Goal: Find specific page/section: Find specific page/section

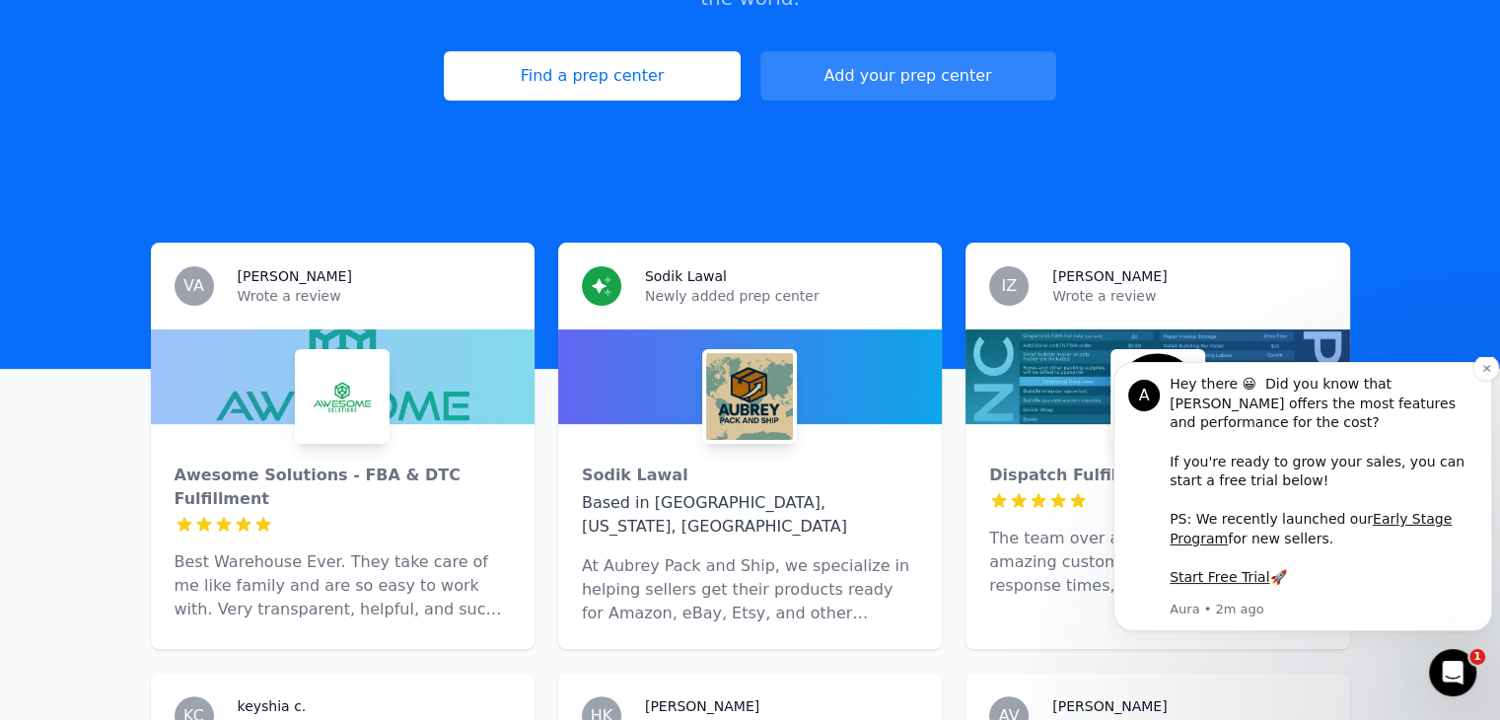
scroll to position [493, 0]
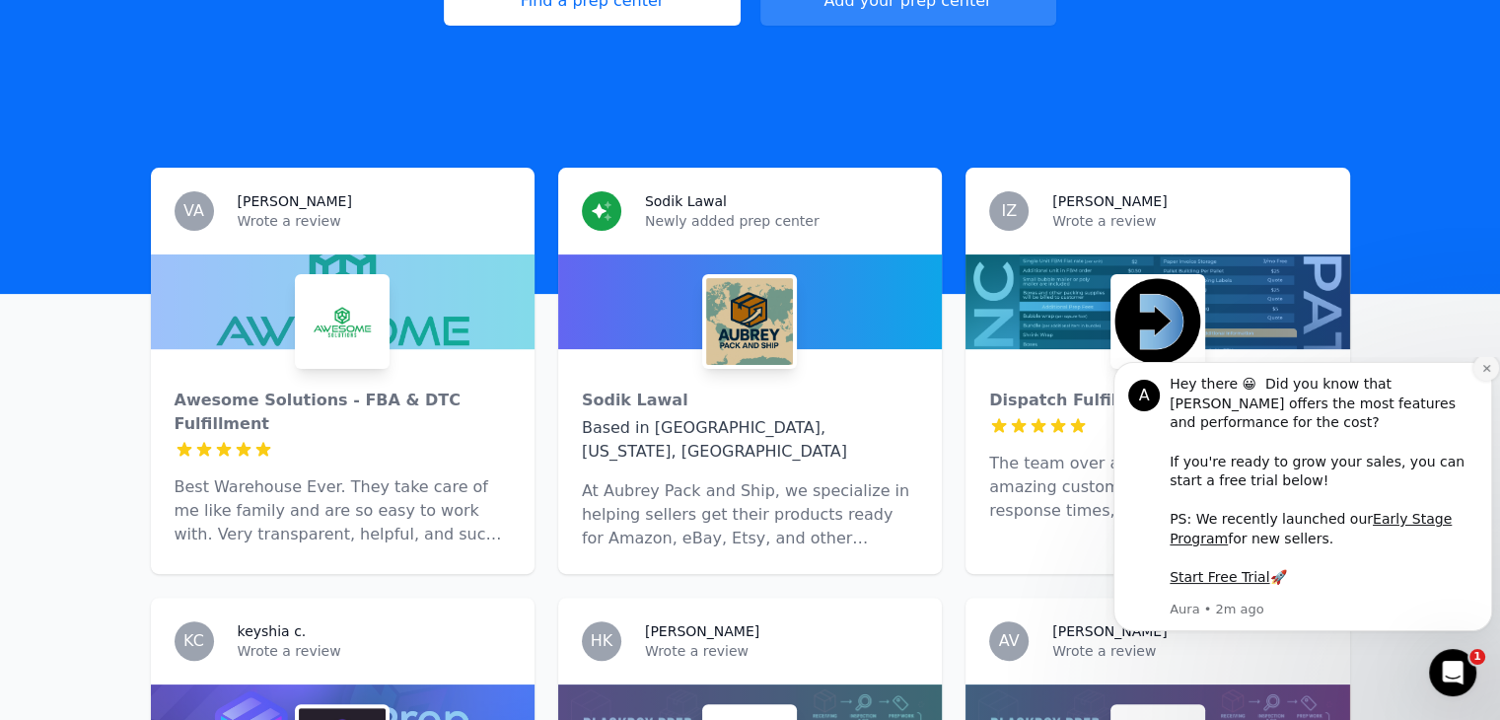
click at [1485, 374] on icon "Dismiss notification" at bounding box center [1487, 368] width 11 height 11
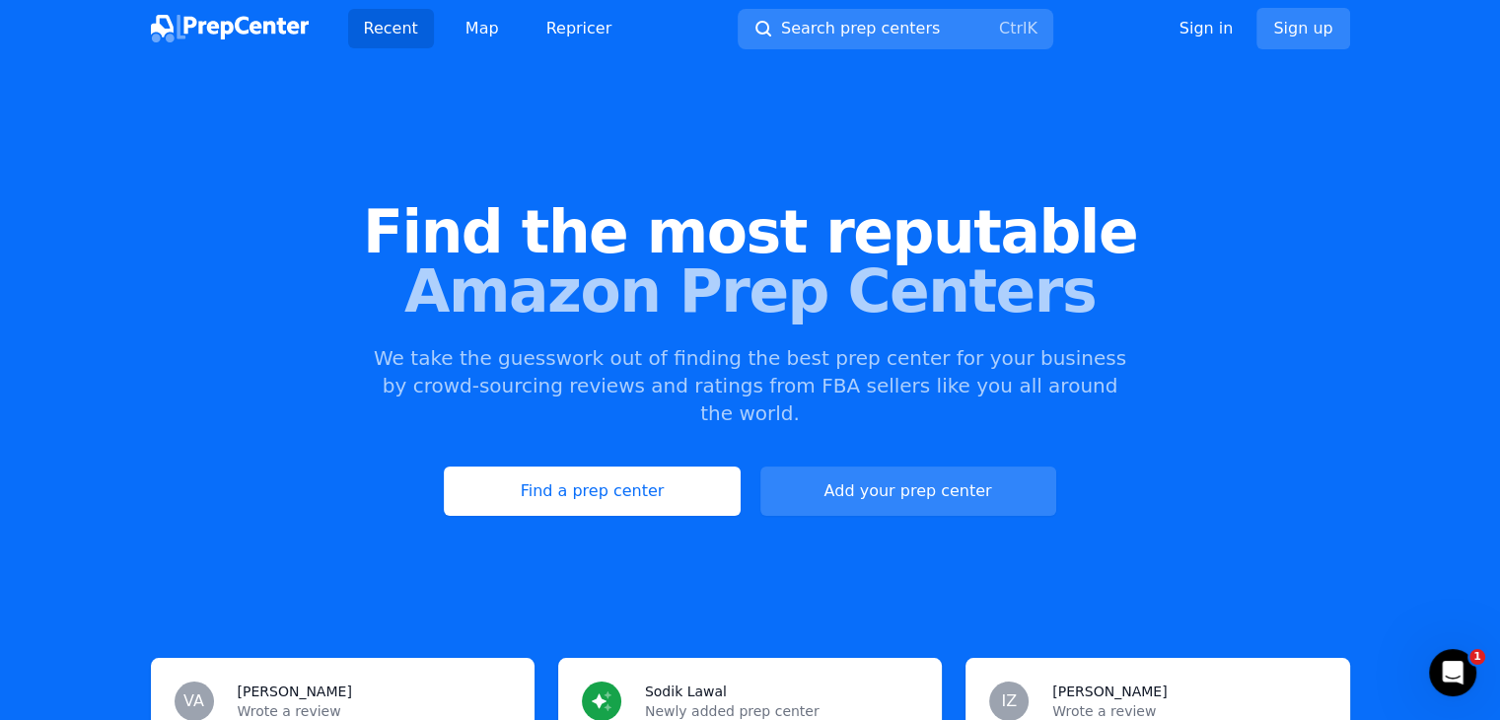
scroll to position [0, 0]
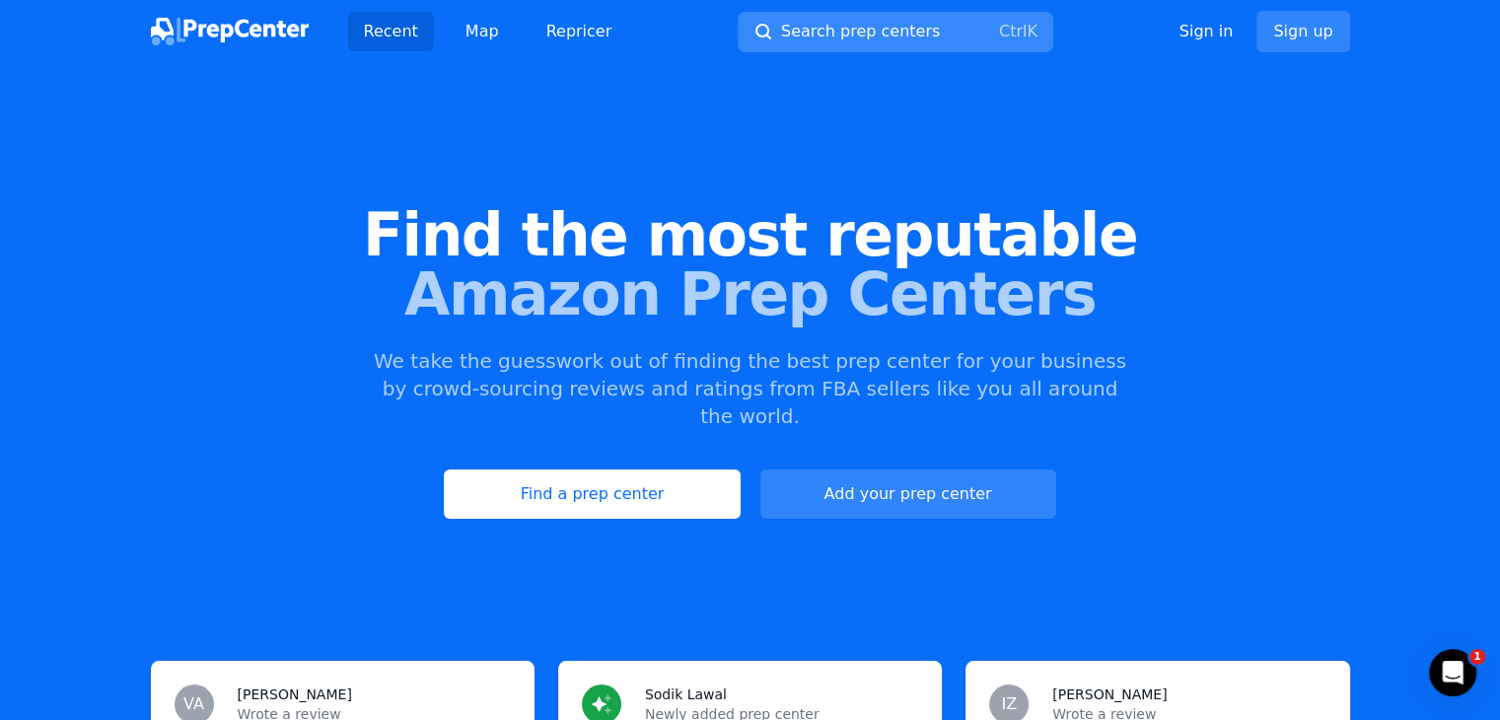
click at [878, 37] on span "Search prep centers" at bounding box center [860, 32] width 159 height 24
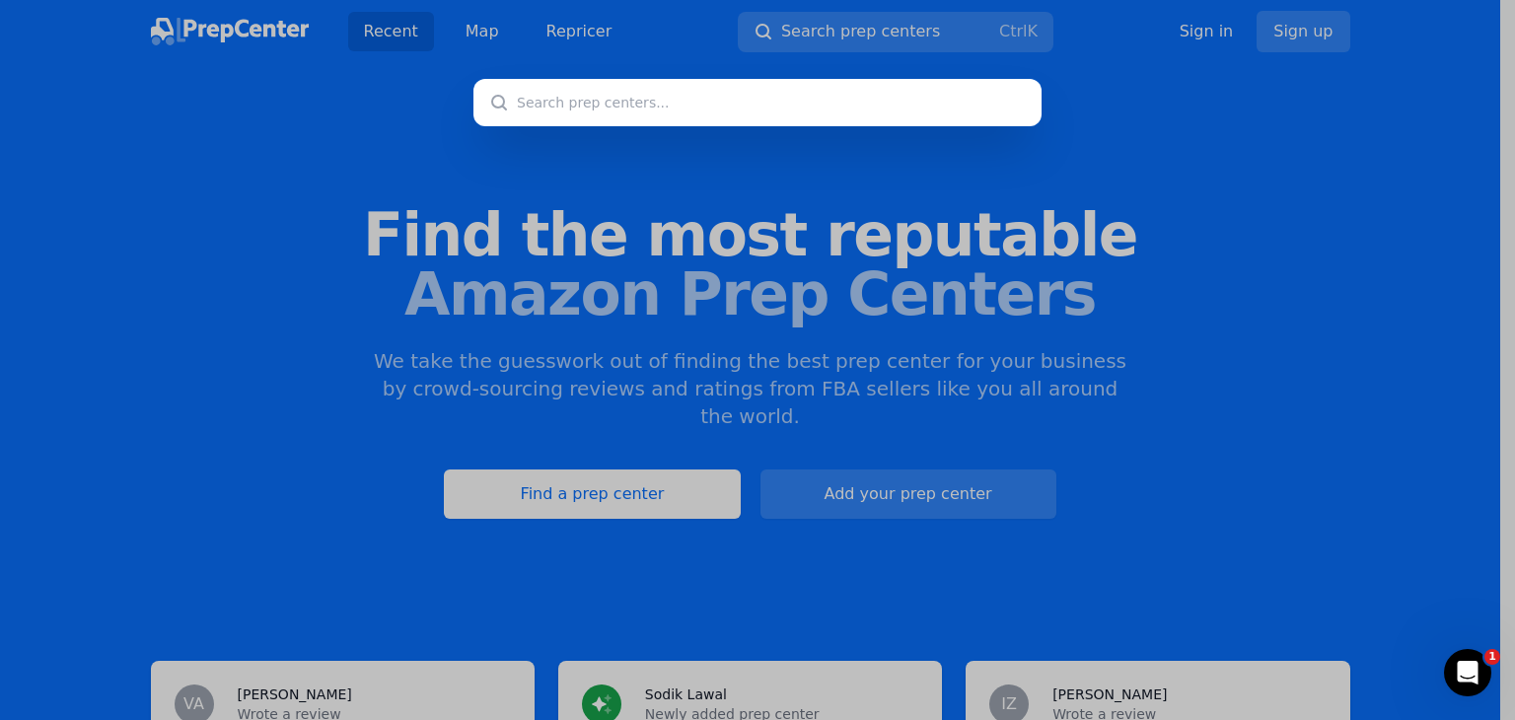
click at [399, 275] on div at bounding box center [757, 360] width 1515 height 720
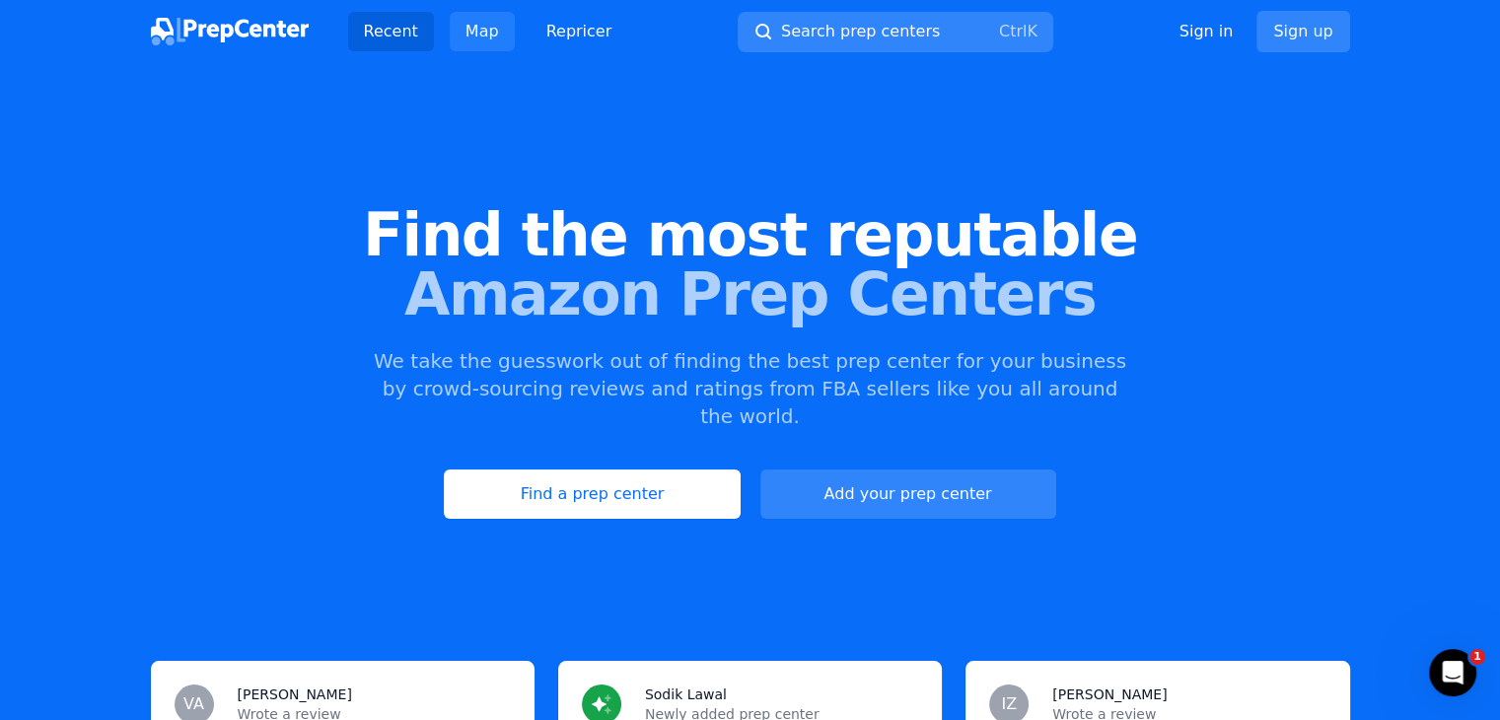
click at [461, 36] on link "Map" at bounding box center [482, 31] width 65 height 39
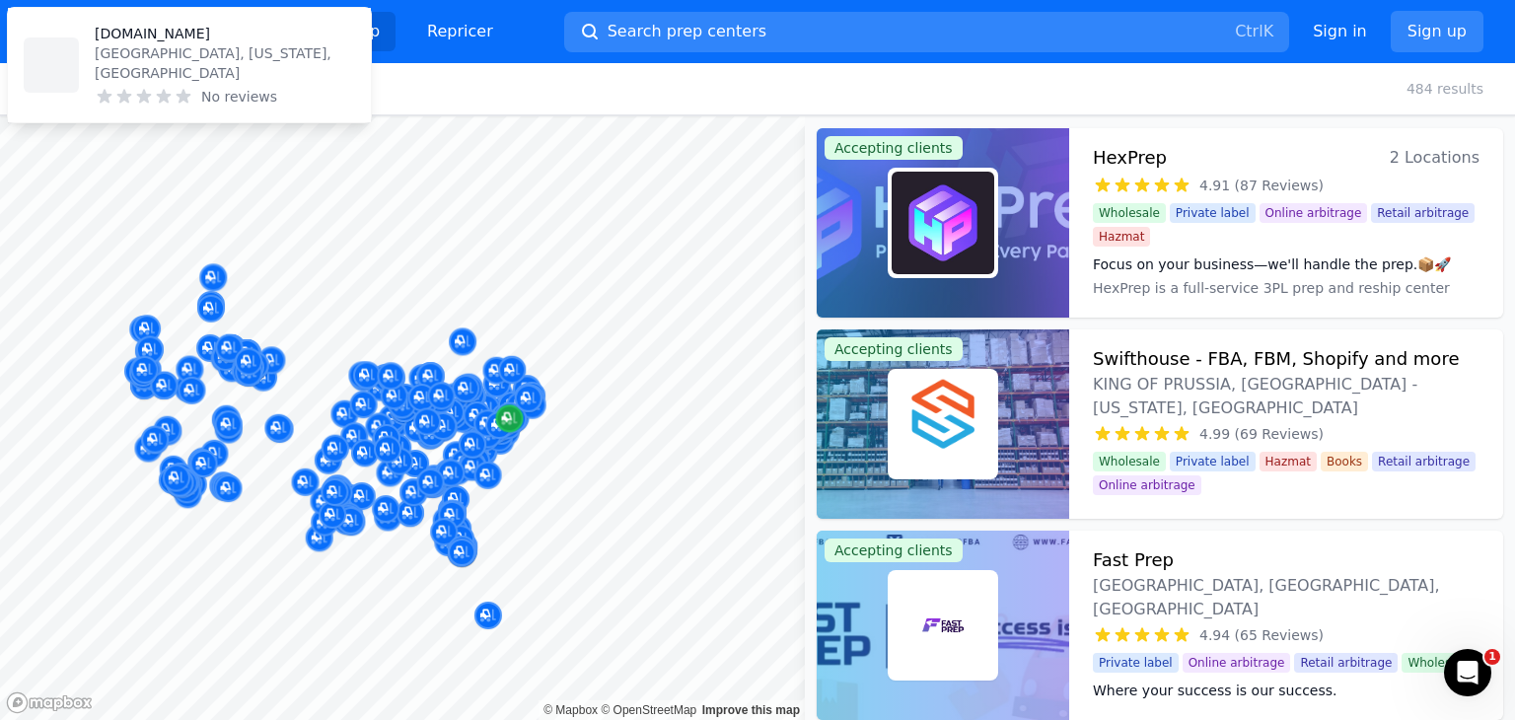
click at [422, 116] on div at bounding box center [402, 116] width 805 height 0
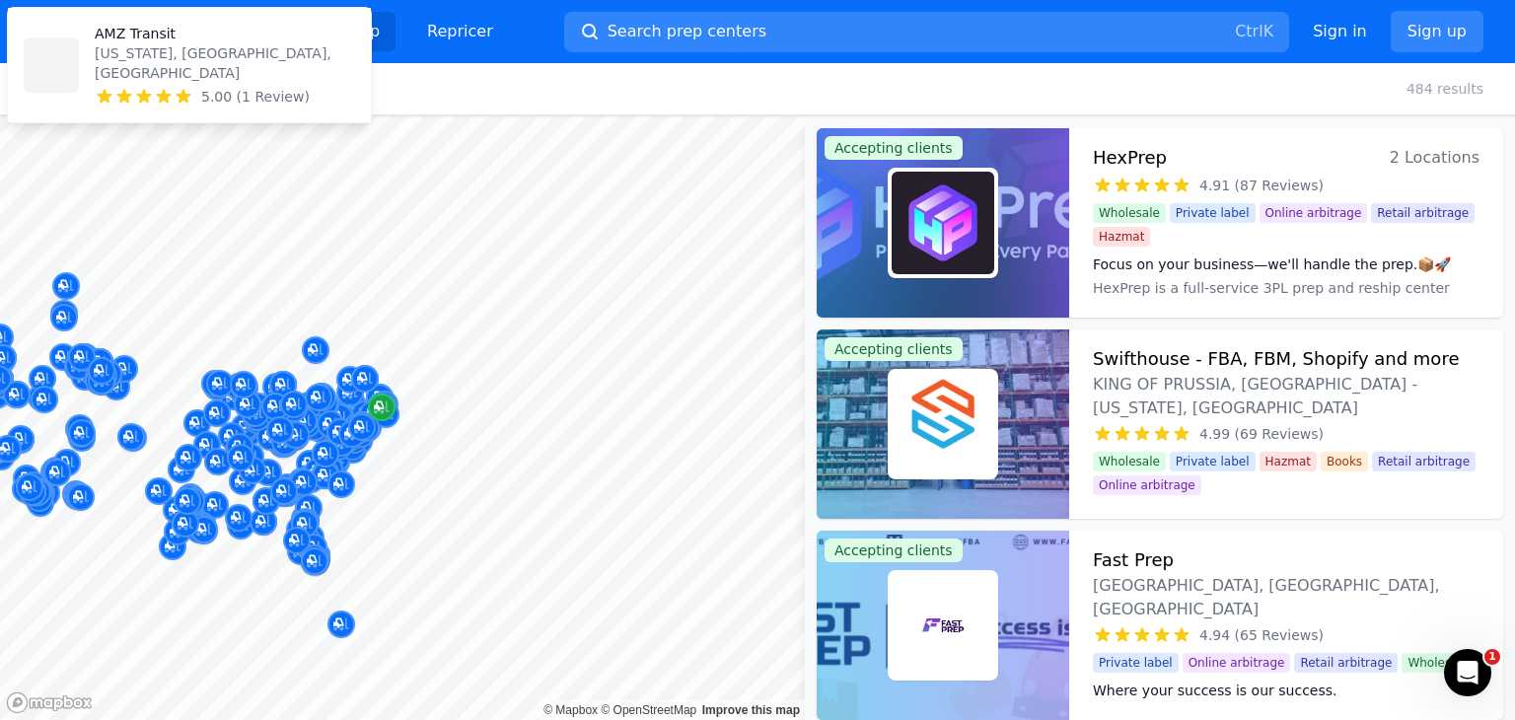
drag, startPoint x: 690, startPoint y: 311, endPoint x: 383, endPoint y: 417, distance: 325.7
click at [383, 417] on body "Recent Map Repricer Search prep centers Ctrl K Open main menu Sign in Sign up F…" at bounding box center [757, 360] width 1515 height 720
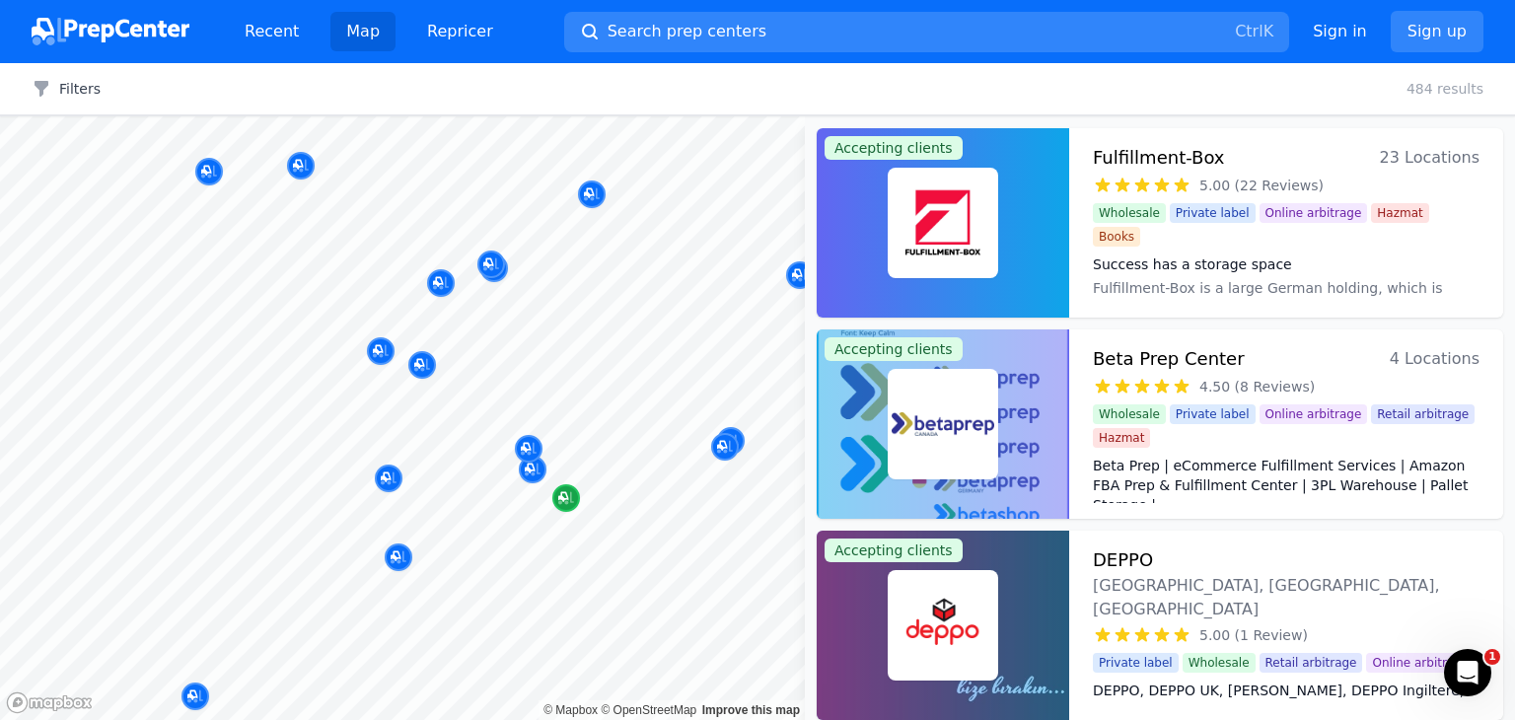
click at [566, 495] on icon "Map marker" at bounding box center [563, 497] width 10 height 10
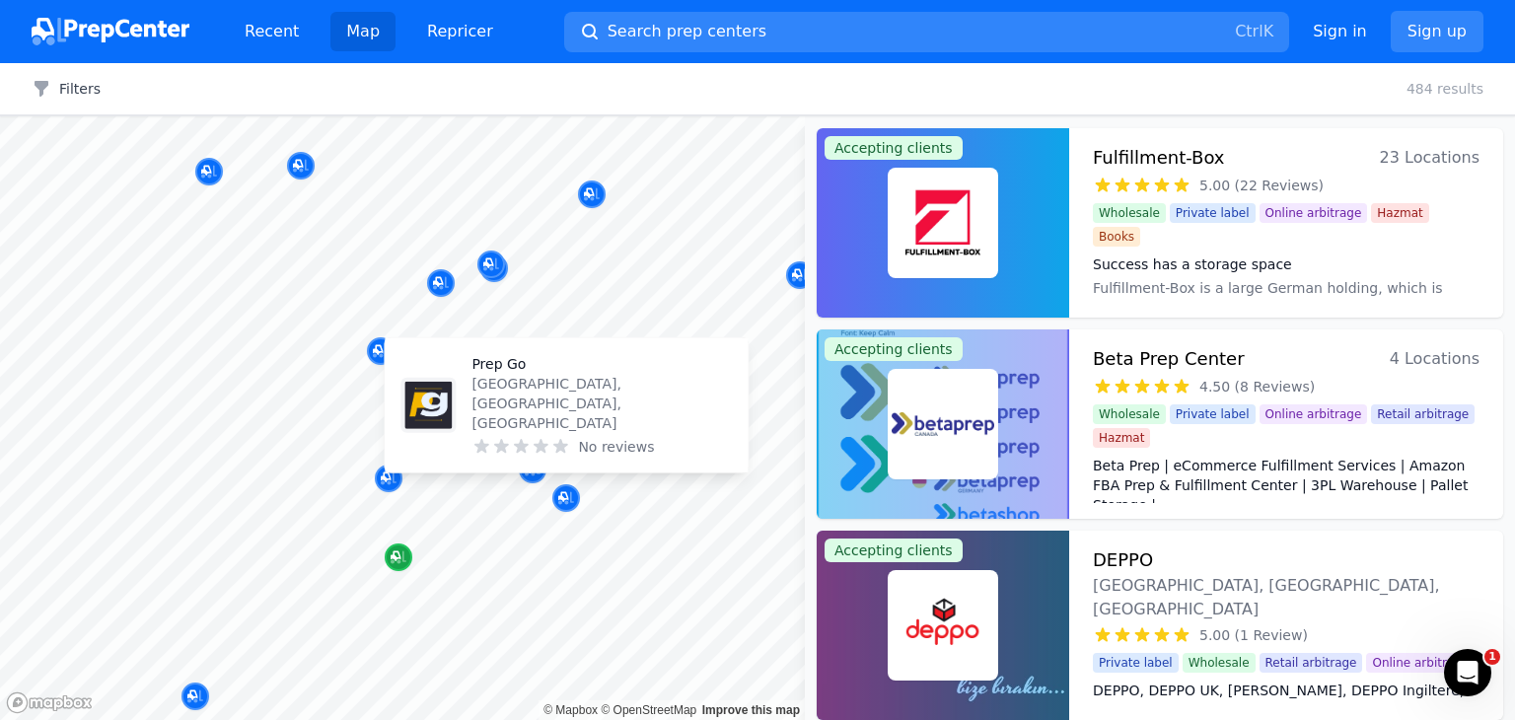
click at [398, 561] on icon "Map marker" at bounding box center [399, 557] width 16 height 13
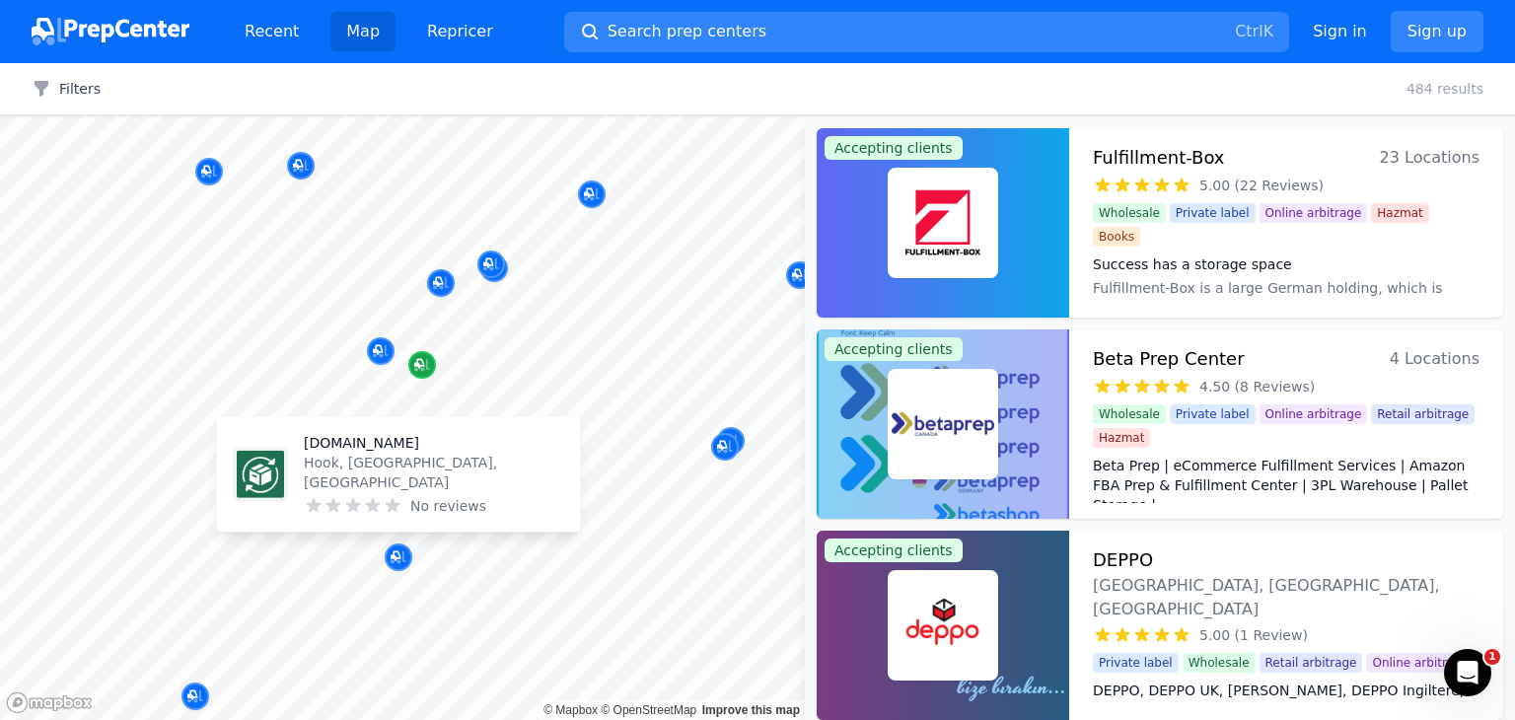
click at [418, 363] on icon "Map marker" at bounding box center [419, 364] width 10 height 10
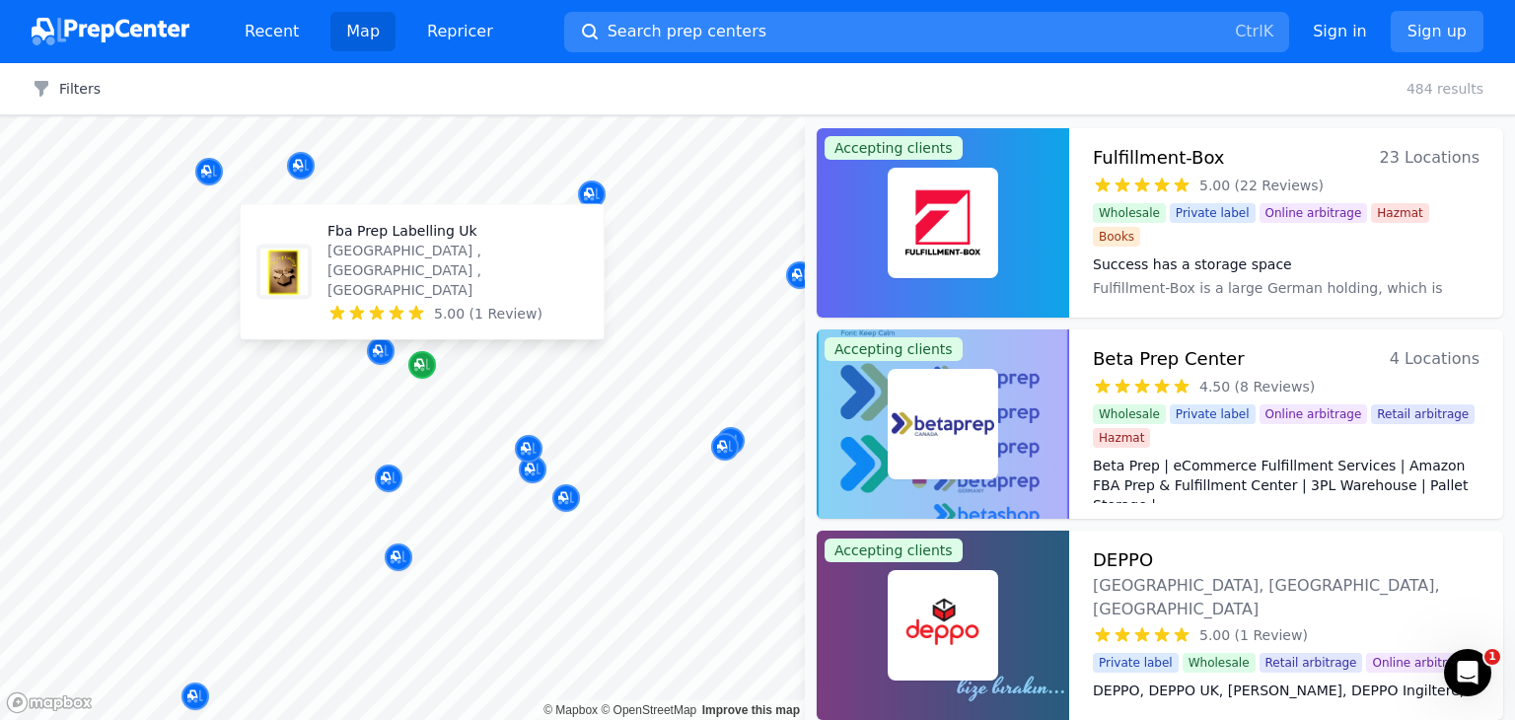
click at [391, 480] on div at bounding box center [566, 477] width 379 height 16
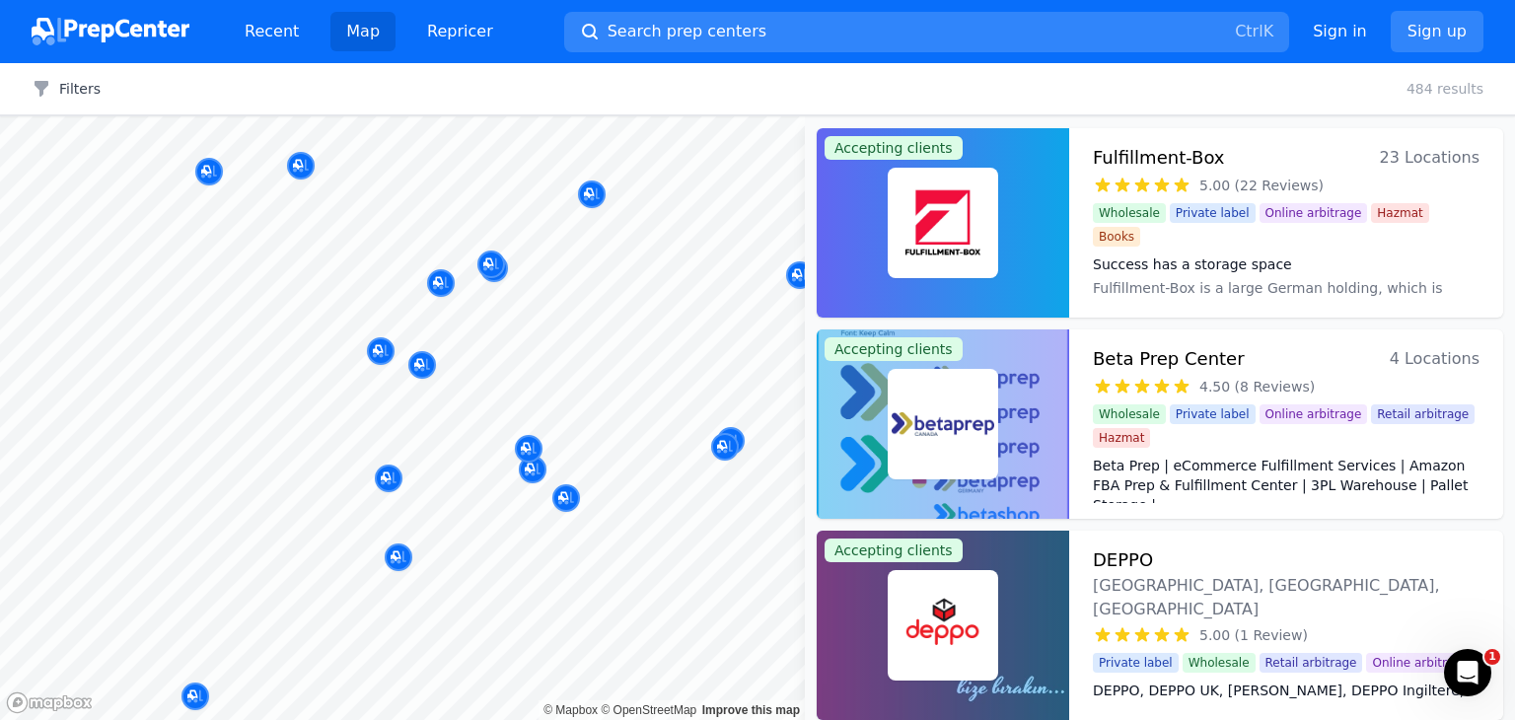
click at [385, 478] on div at bounding box center [566, 477] width 379 height 16
click at [419, 358] on icon "Map marker" at bounding box center [422, 365] width 16 height 20
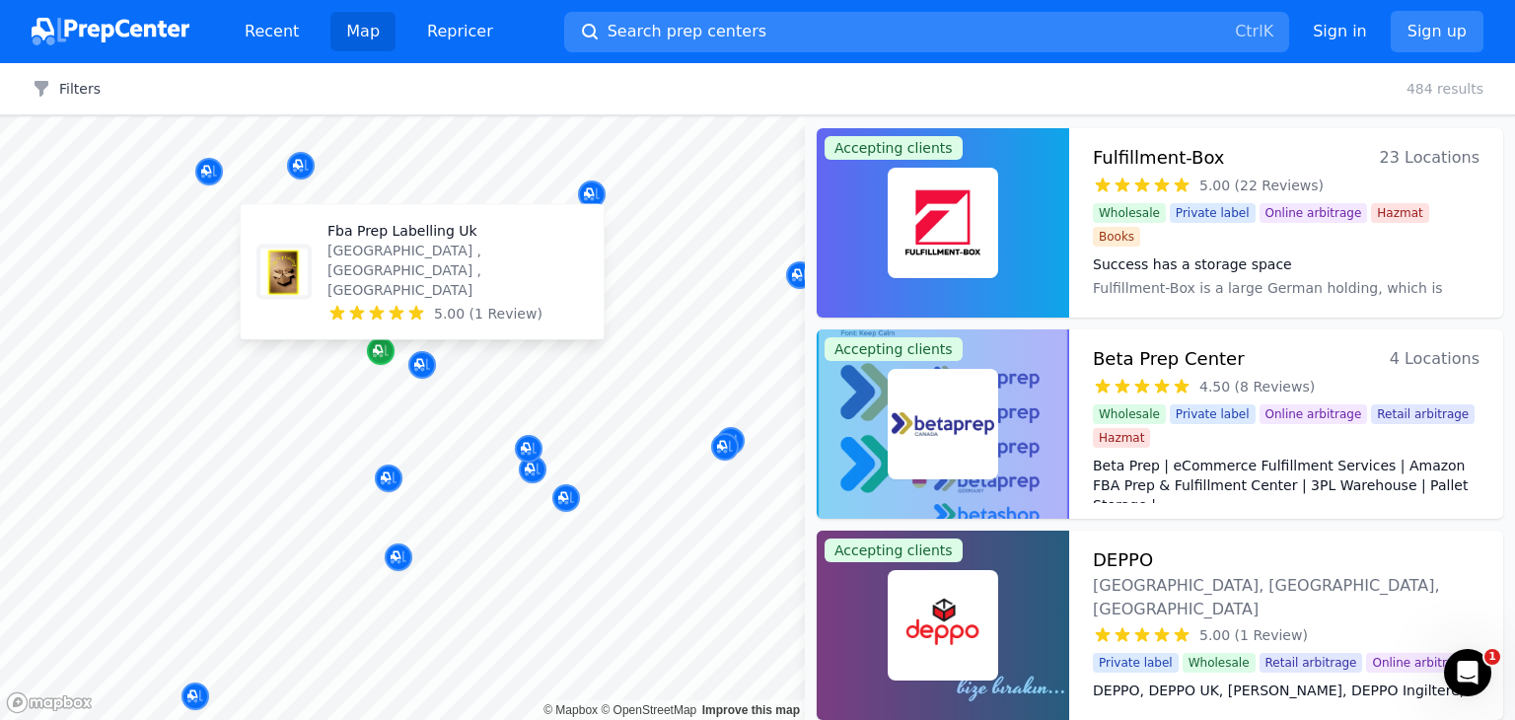
click at [373, 354] on icon "Map marker" at bounding box center [381, 351] width 16 height 13
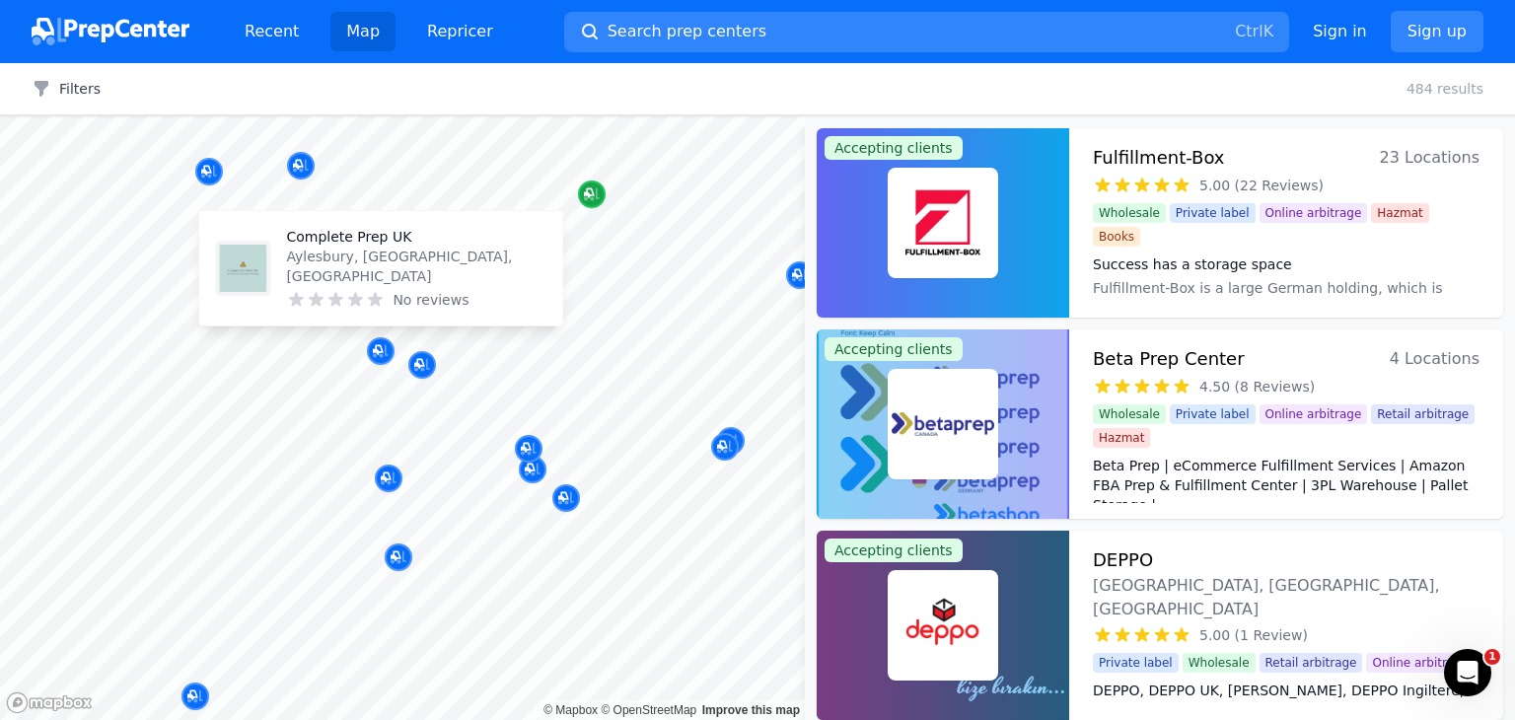
click at [603, 193] on div "Map marker" at bounding box center [592, 195] width 28 height 28
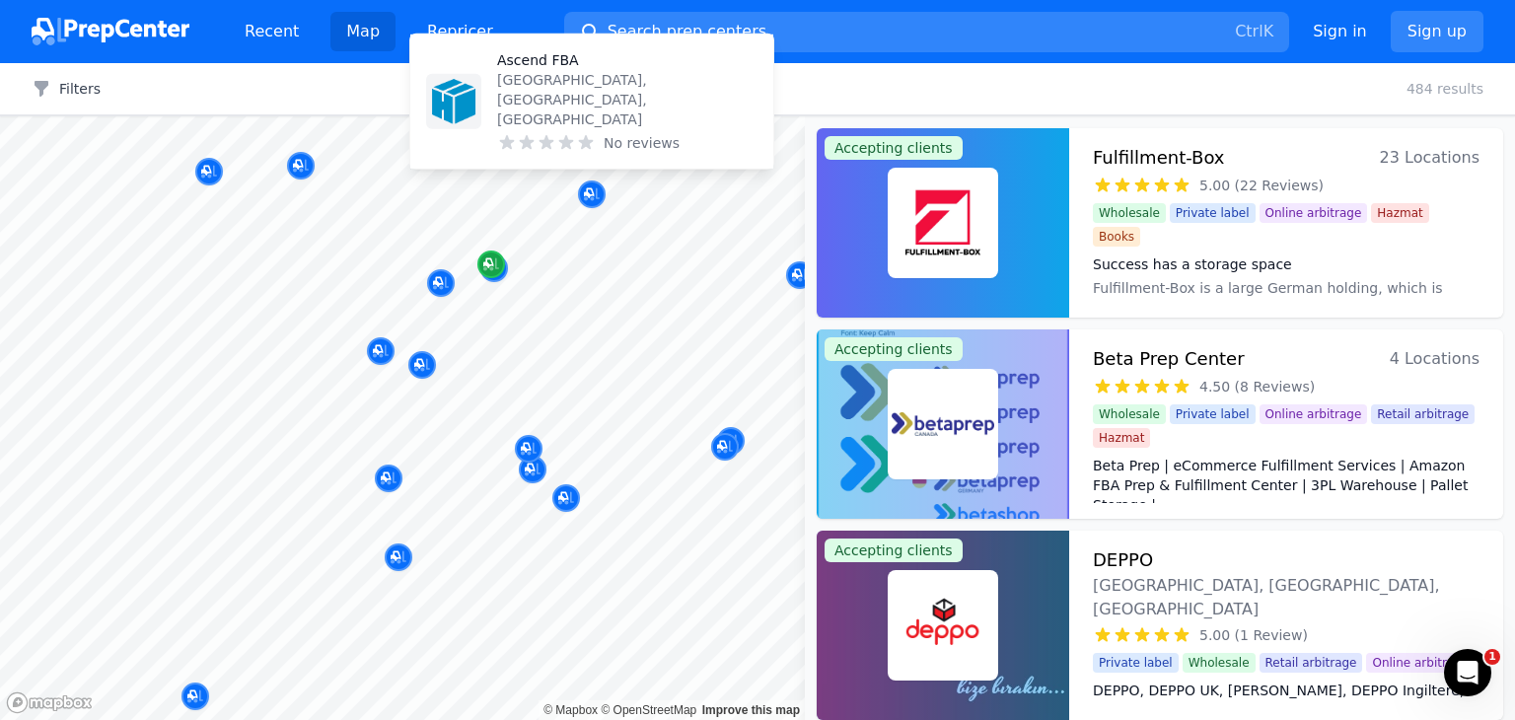
click at [499, 266] on div "Map marker" at bounding box center [491, 265] width 28 height 28
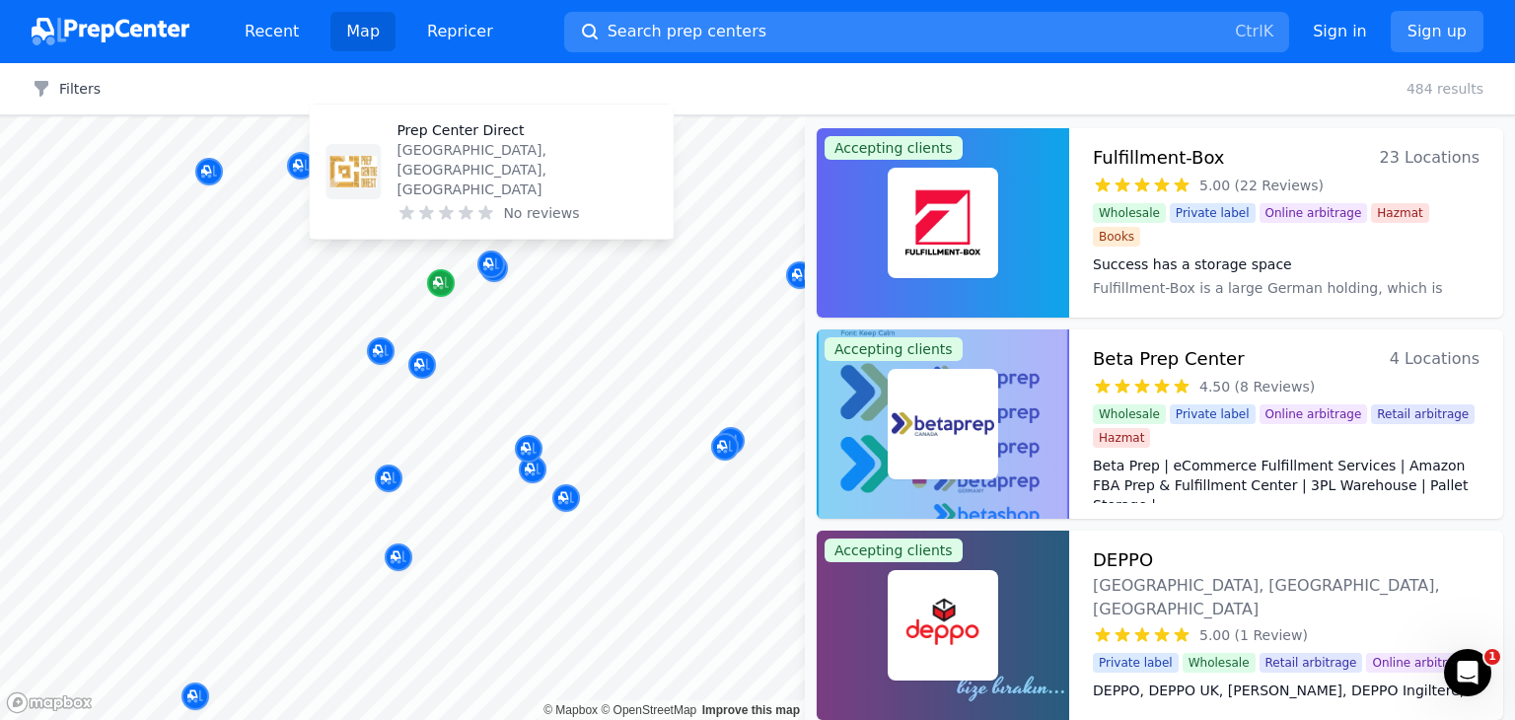
click at [439, 284] on icon "Map marker" at bounding box center [438, 282] width 10 height 10
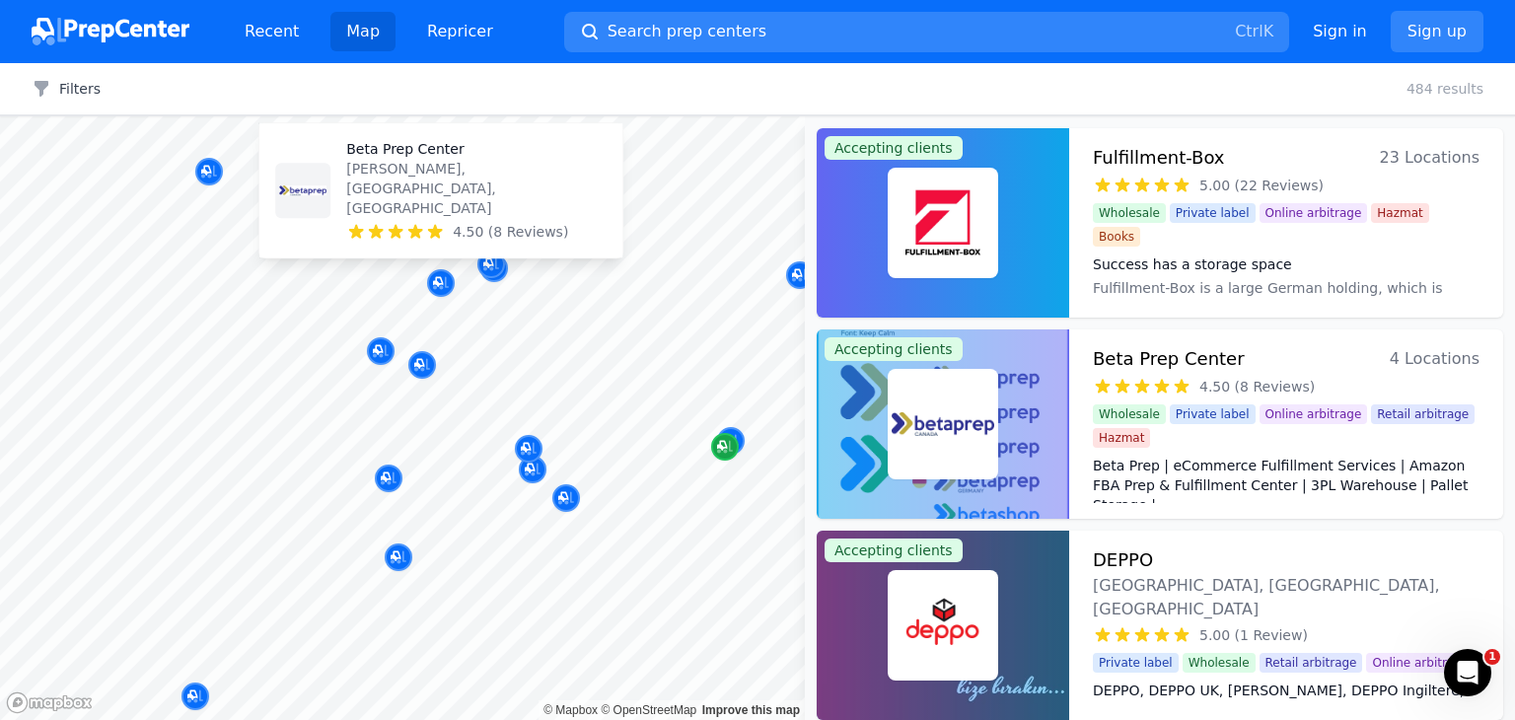
click at [724, 448] on icon "Map marker" at bounding box center [722, 446] width 10 height 10
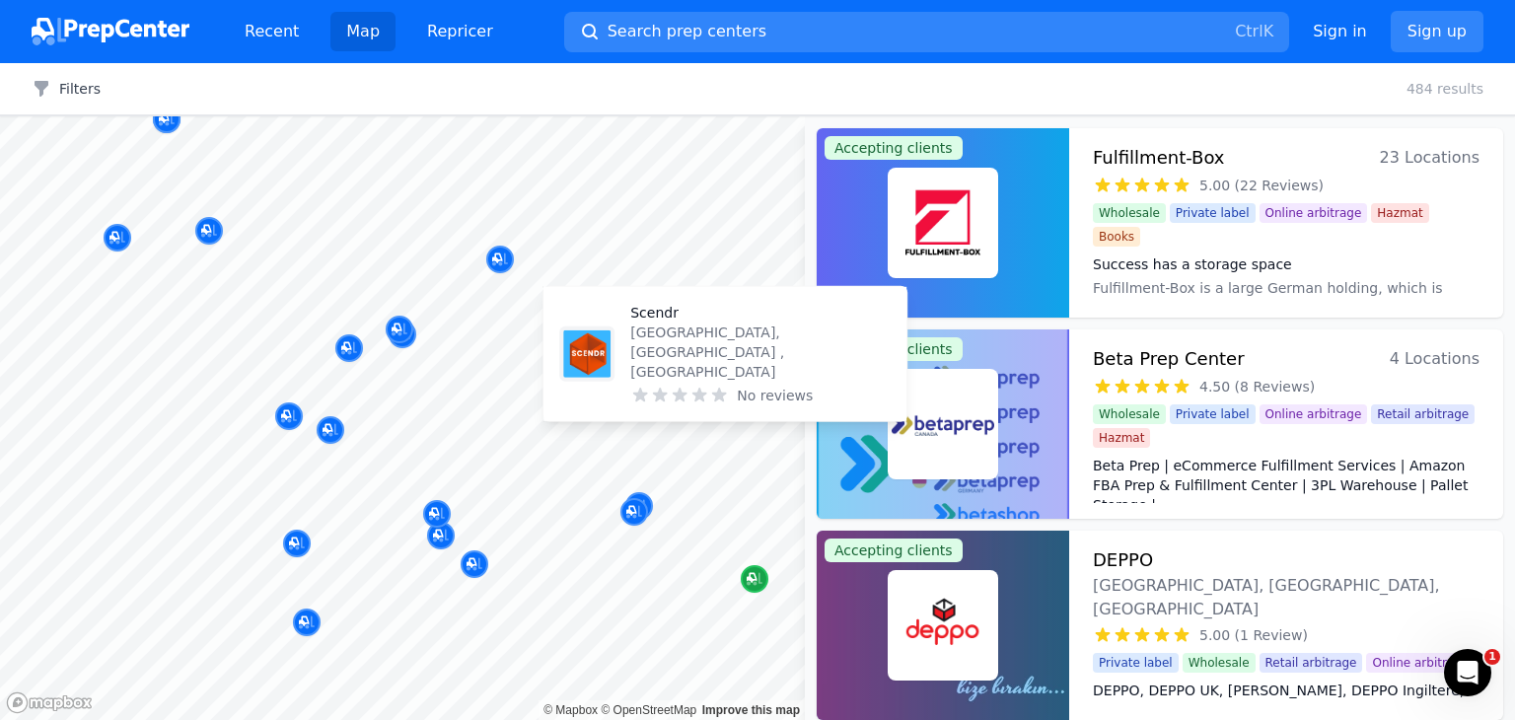
click at [752, 577] on icon "Map marker" at bounding box center [755, 579] width 16 height 20
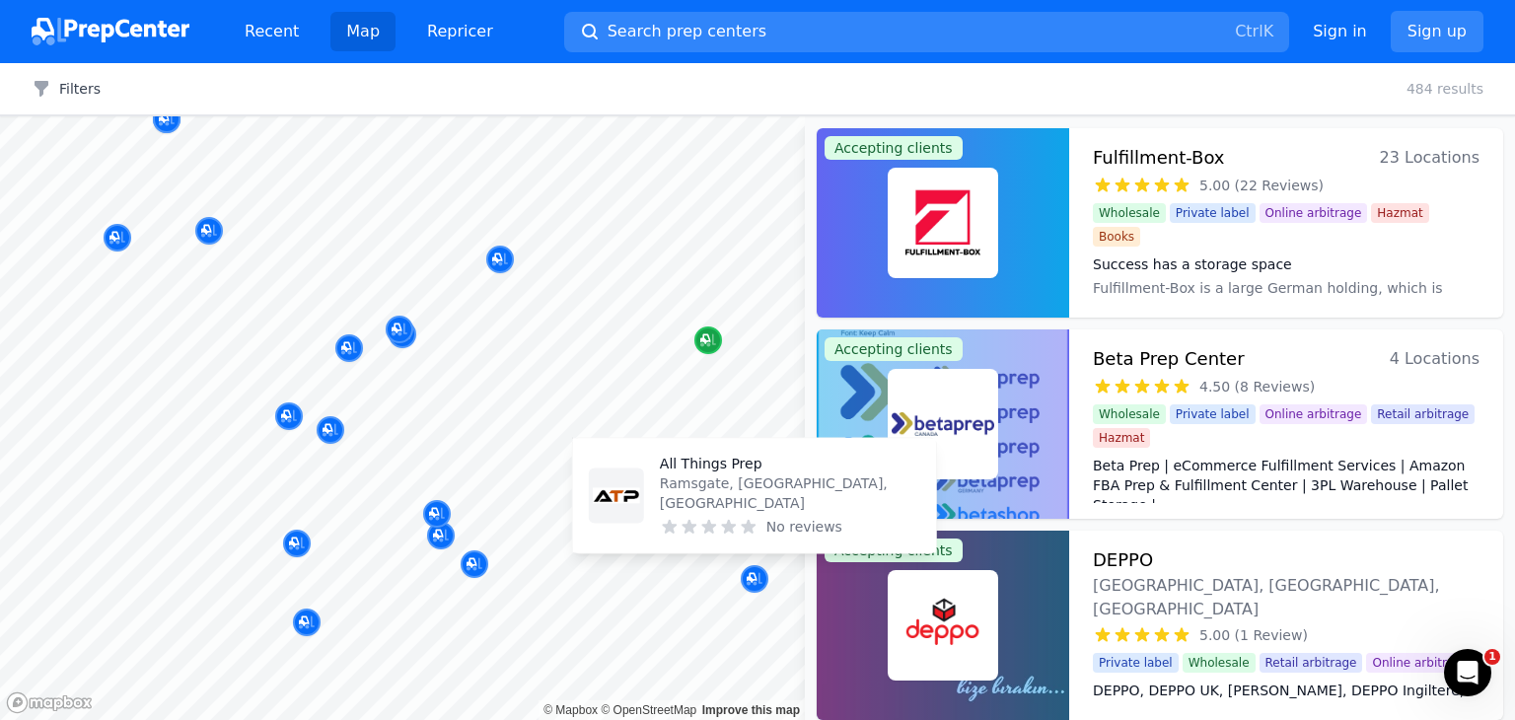
click at [706, 347] on icon "Map marker" at bounding box center [708, 340] width 16 height 20
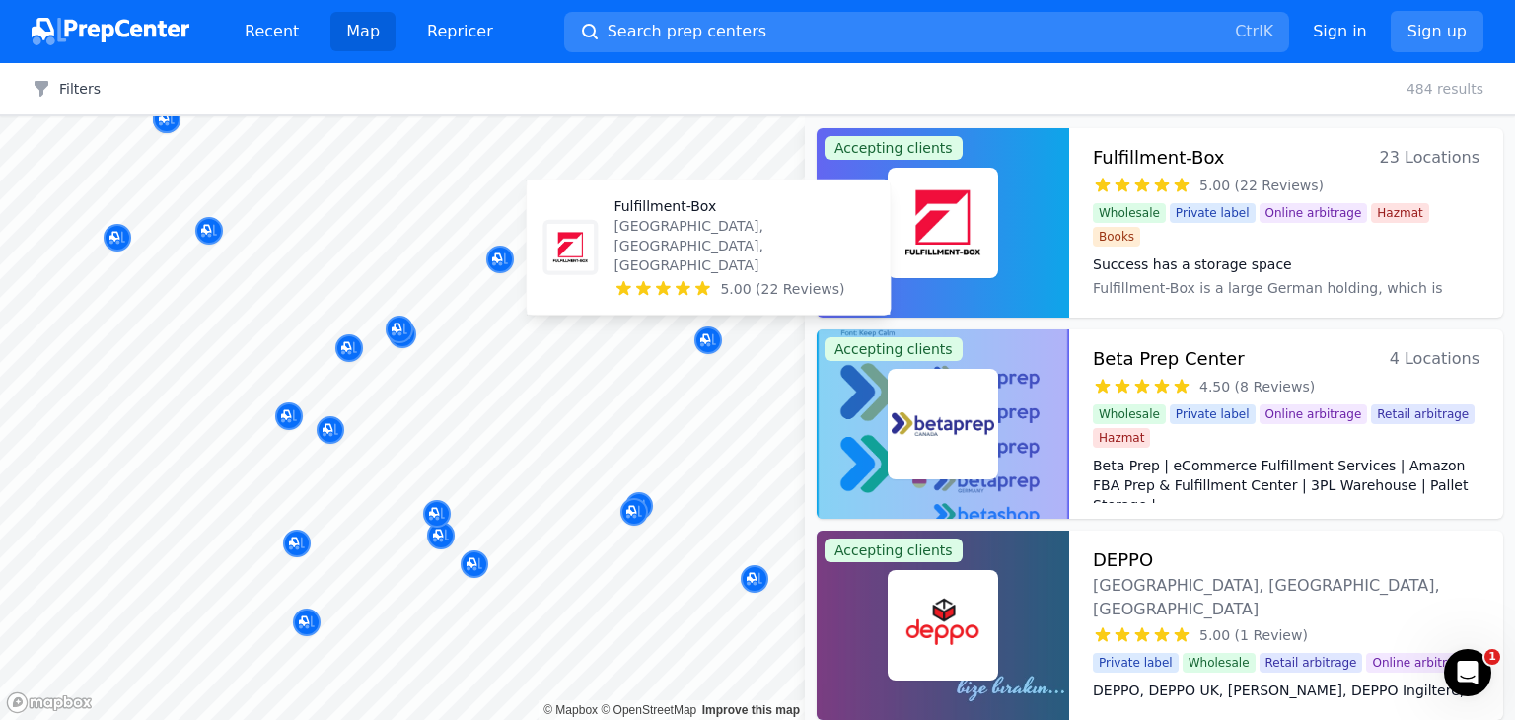
click at [710, 257] on p "[GEOGRAPHIC_DATA], [GEOGRAPHIC_DATA], [GEOGRAPHIC_DATA]" at bounding box center [744, 245] width 260 height 59
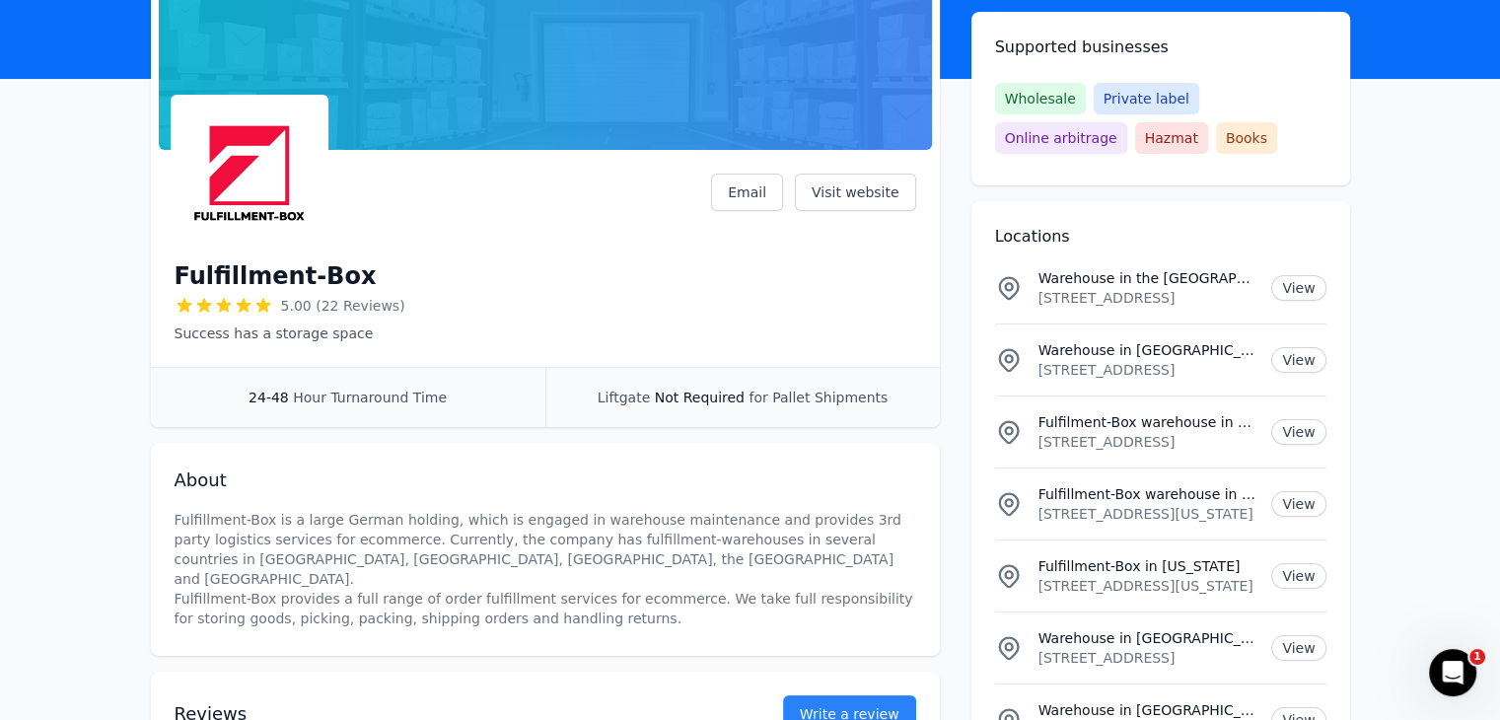
scroll to position [2, 0]
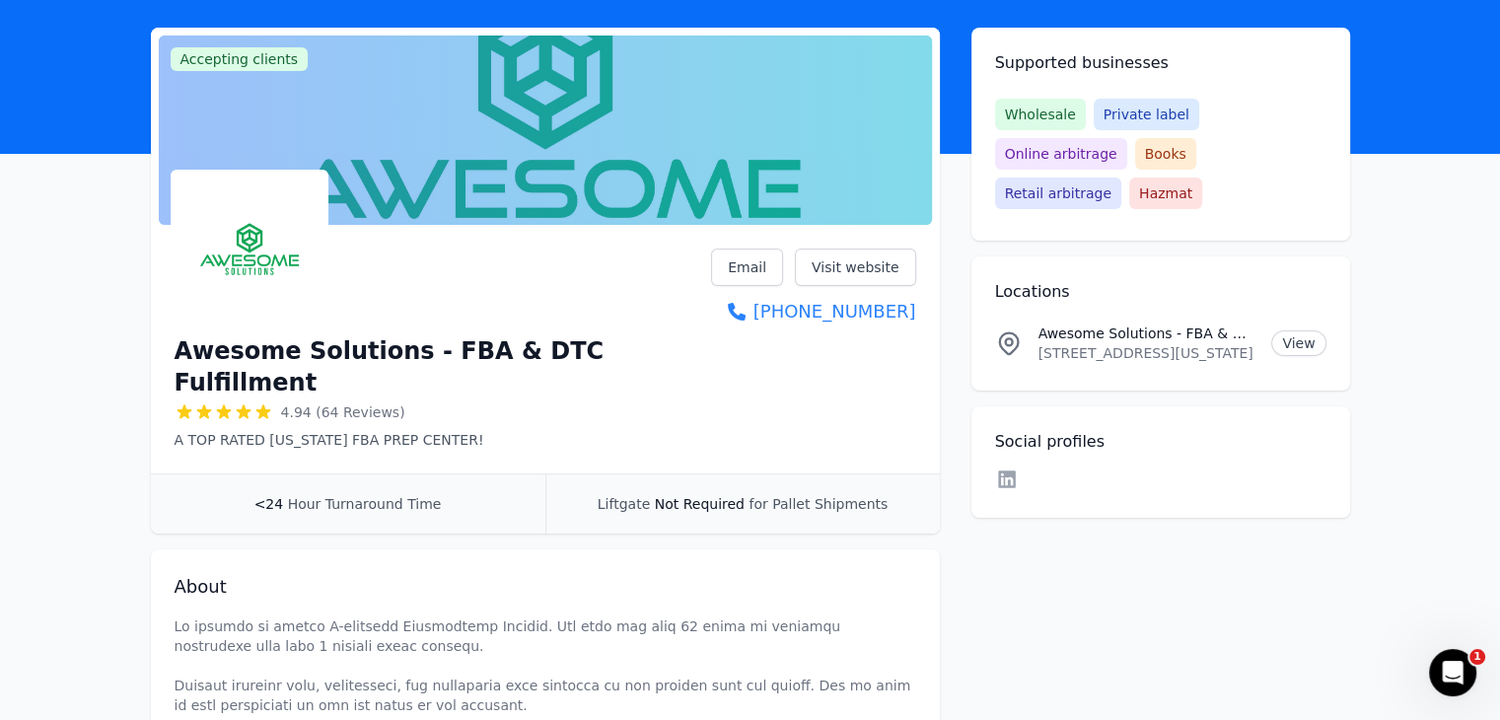
scroll to position [197, 0]
